Goal: Task Accomplishment & Management: Use online tool/utility

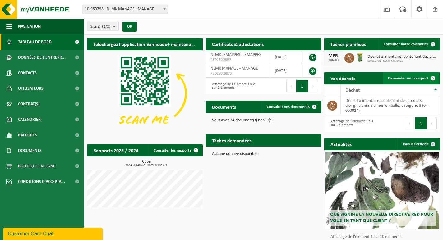
click at [417, 78] on span "Demander un transport" at bounding box center [408, 78] width 40 height 4
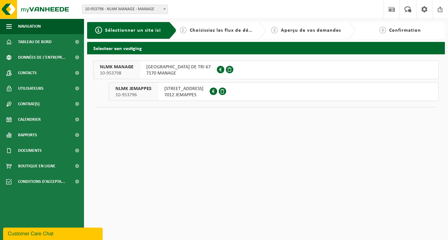
click at [175, 67] on span "[GEOGRAPHIC_DATA] DE TRI 67" at bounding box center [178, 67] width 64 height 6
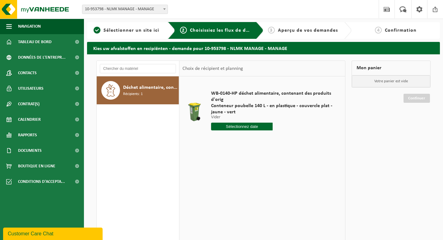
click at [252, 125] on input "text" at bounding box center [242, 127] width 62 height 8
click at [241, 180] on div "15" at bounding box center [238, 182] width 11 height 10
type input "à partir de 2025-10-15"
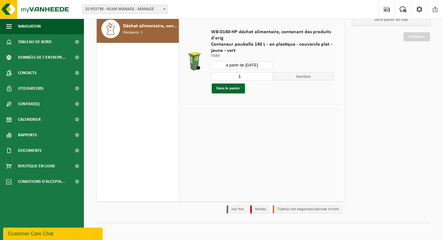
scroll to position [63, 0]
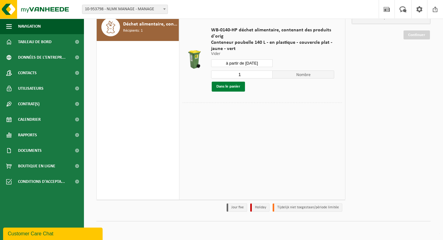
click at [232, 85] on button "Dans le panier" at bounding box center [228, 87] width 33 height 10
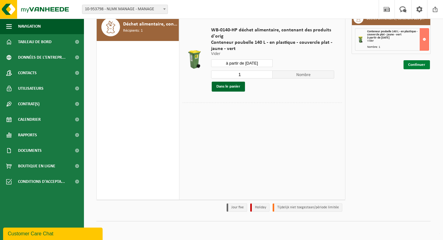
click at [414, 63] on link "Continuer" at bounding box center [416, 64] width 26 height 9
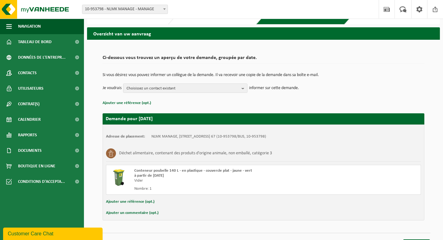
scroll to position [26, 0]
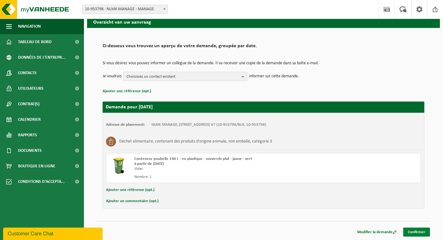
click at [409, 232] on link "Confirmer" at bounding box center [416, 232] width 27 height 9
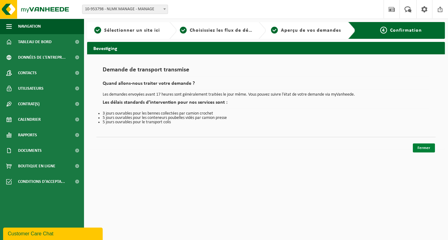
click at [420, 146] on link "Fermer" at bounding box center [423, 148] width 22 height 9
